Goal: Navigation & Orientation: Find specific page/section

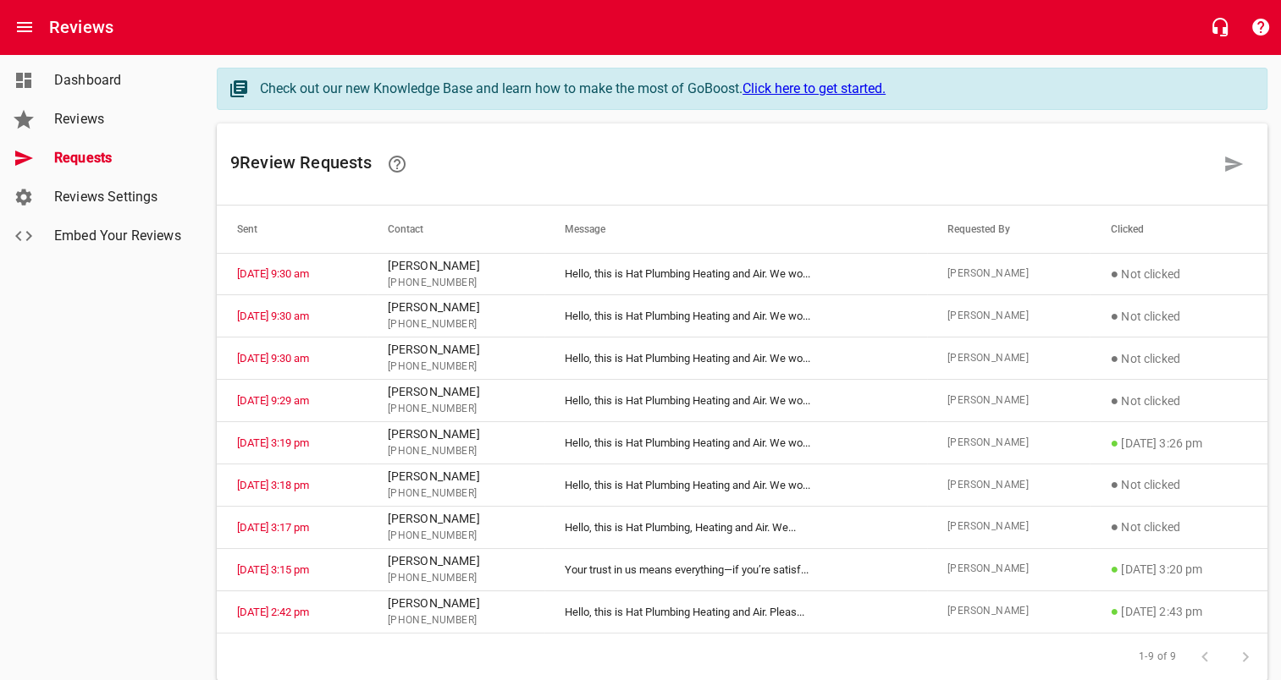
click at [112, 75] on span "Dashboard" at bounding box center [118, 80] width 129 height 20
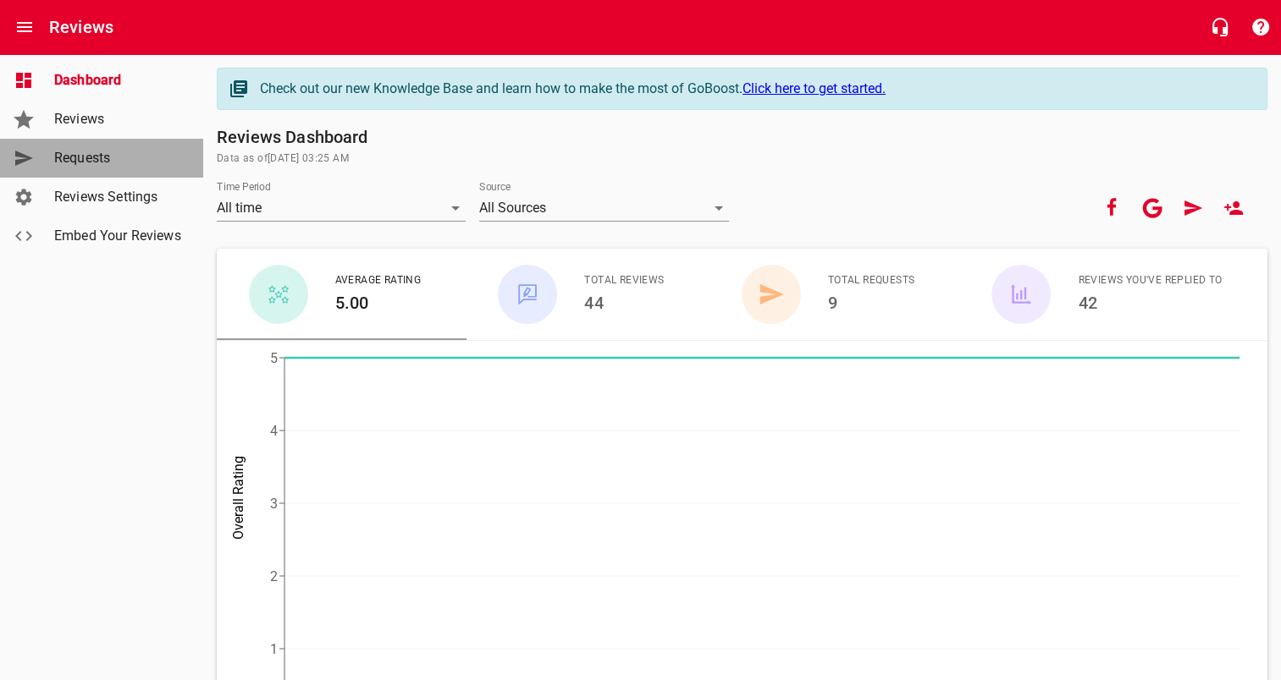
click at [104, 157] on span "Requests" at bounding box center [118, 158] width 129 height 20
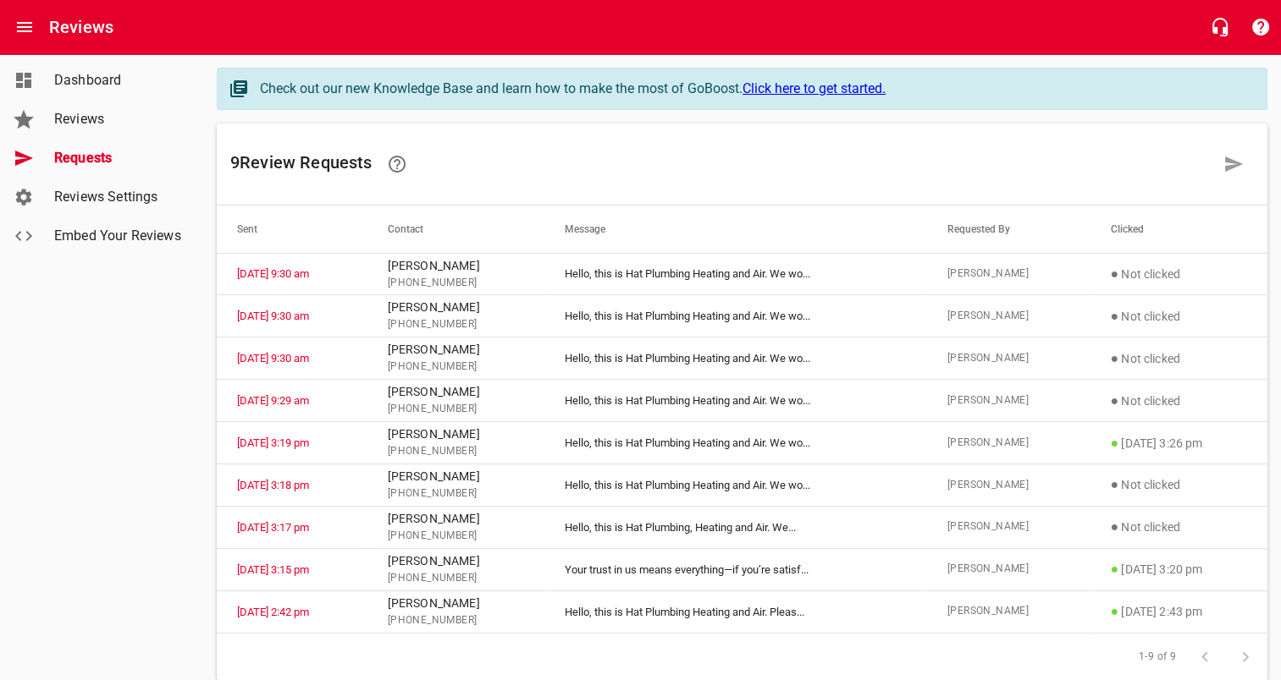
drag, startPoint x: 100, startPoint y: 70, endPoint x: 104, endPoint y: 87, distance: 17.4
click at [100, 70] on span "Dashboard" at bounding box center [118, 80] width 129 height 20
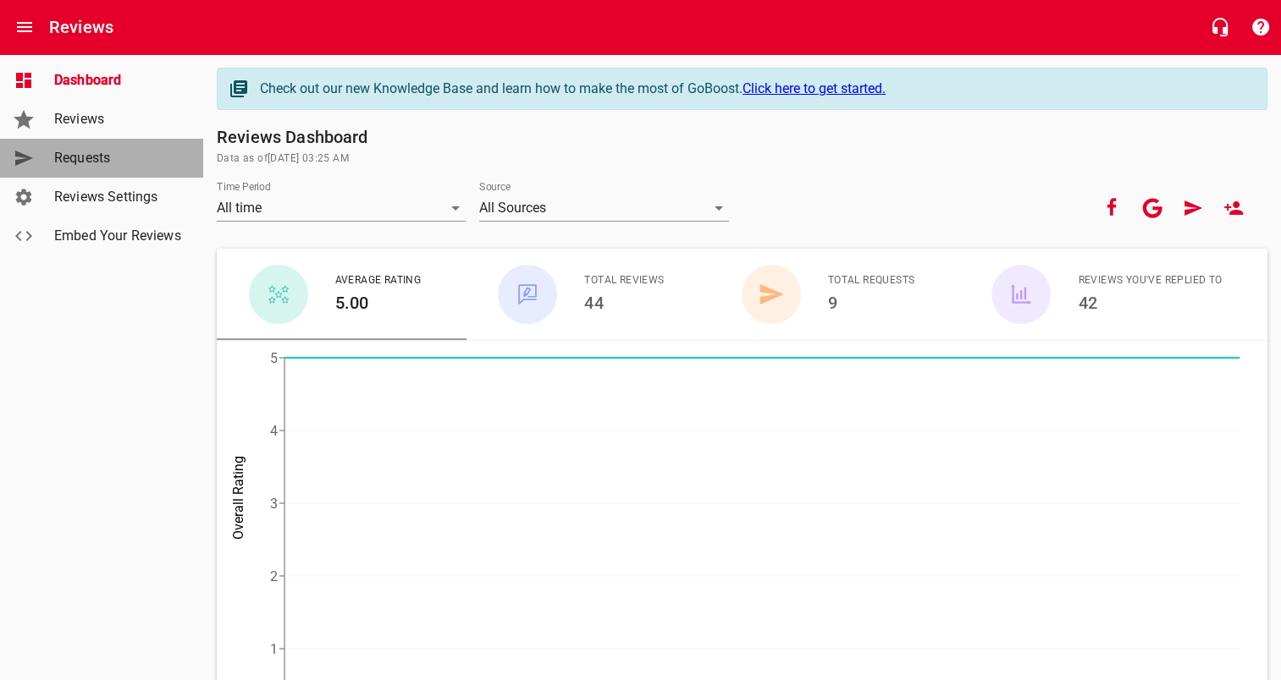
click at [112, 165] on span "Requests" at bounding box center [118, 158] width 129 height 20
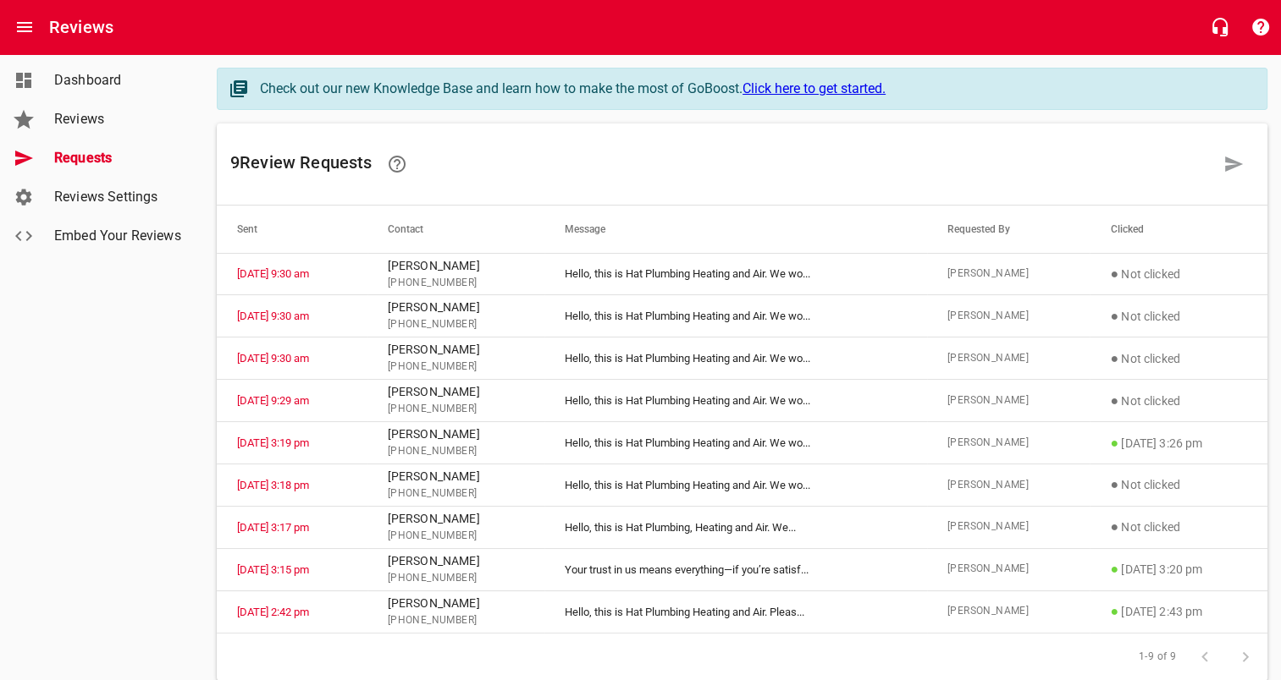
click at [51, 122] on div "Reviews" at bounding box center [118, 119] width 142 height 20
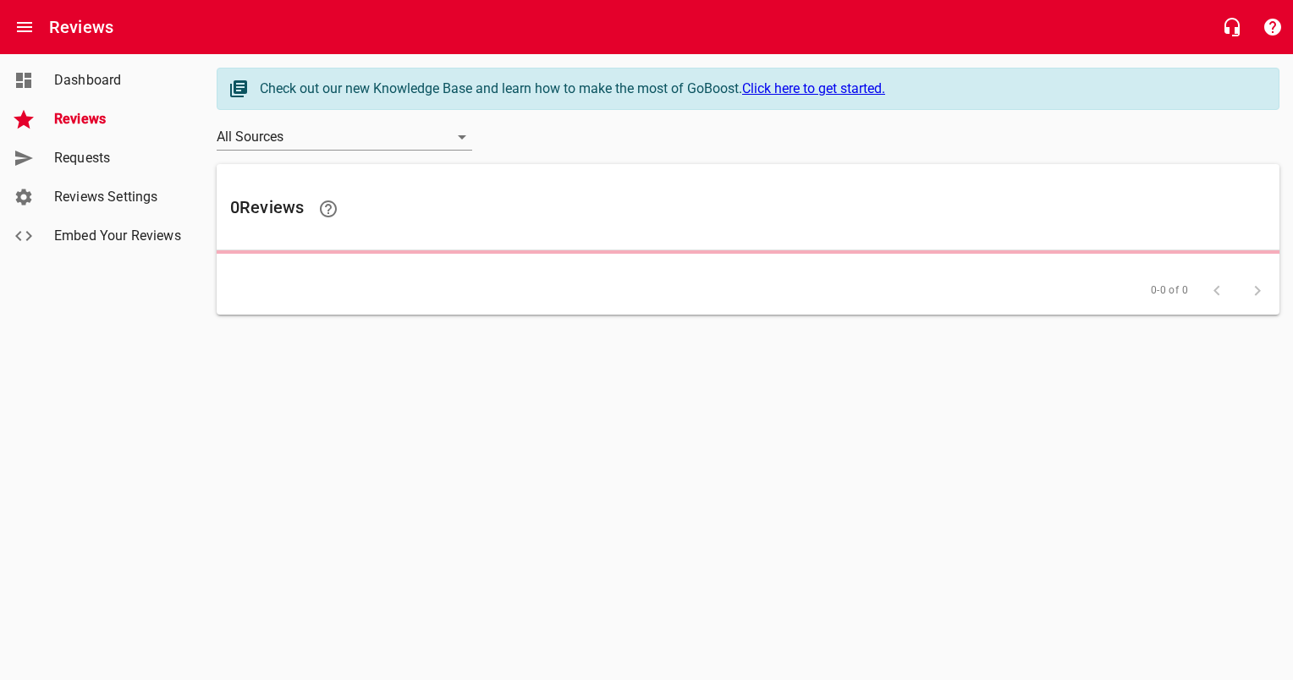
click at [94, 158] on span "Requests" at bounding box center [118, 158] width 129 height 20
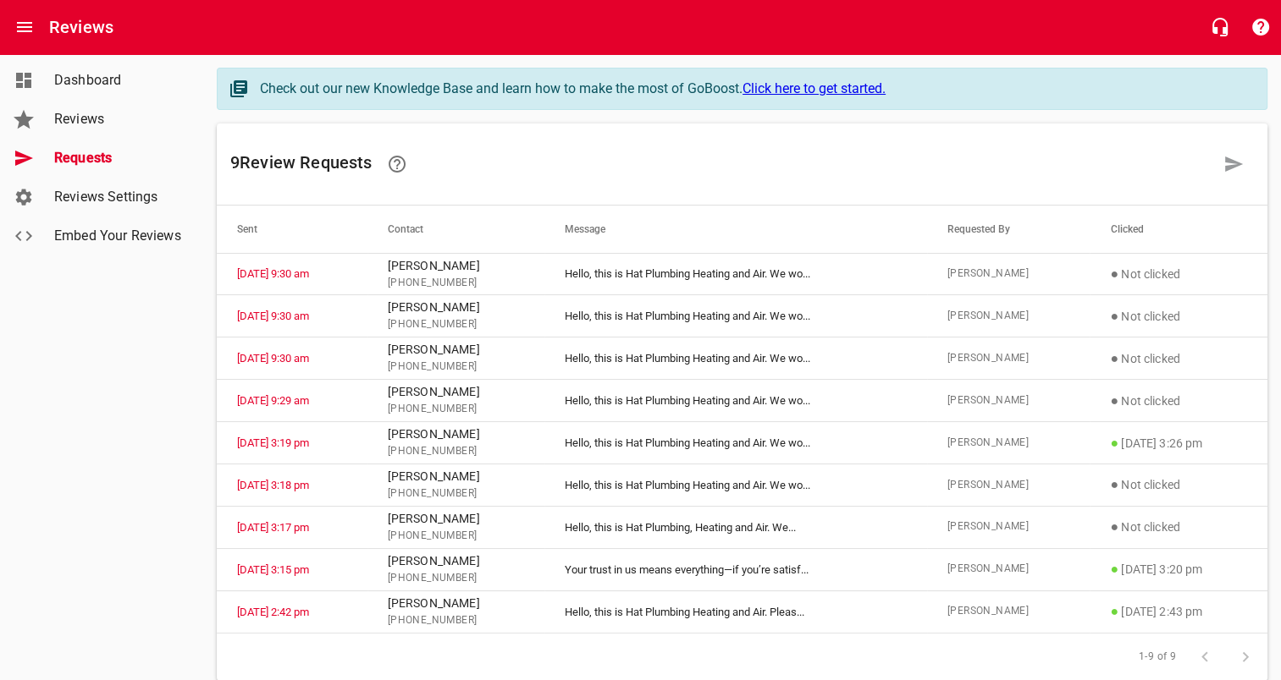
click at [102, 65] on link "Dashboard" at bounding box center [101, 80] width 203 height 39
